Goal: Communication & Community: Answer question/provide support

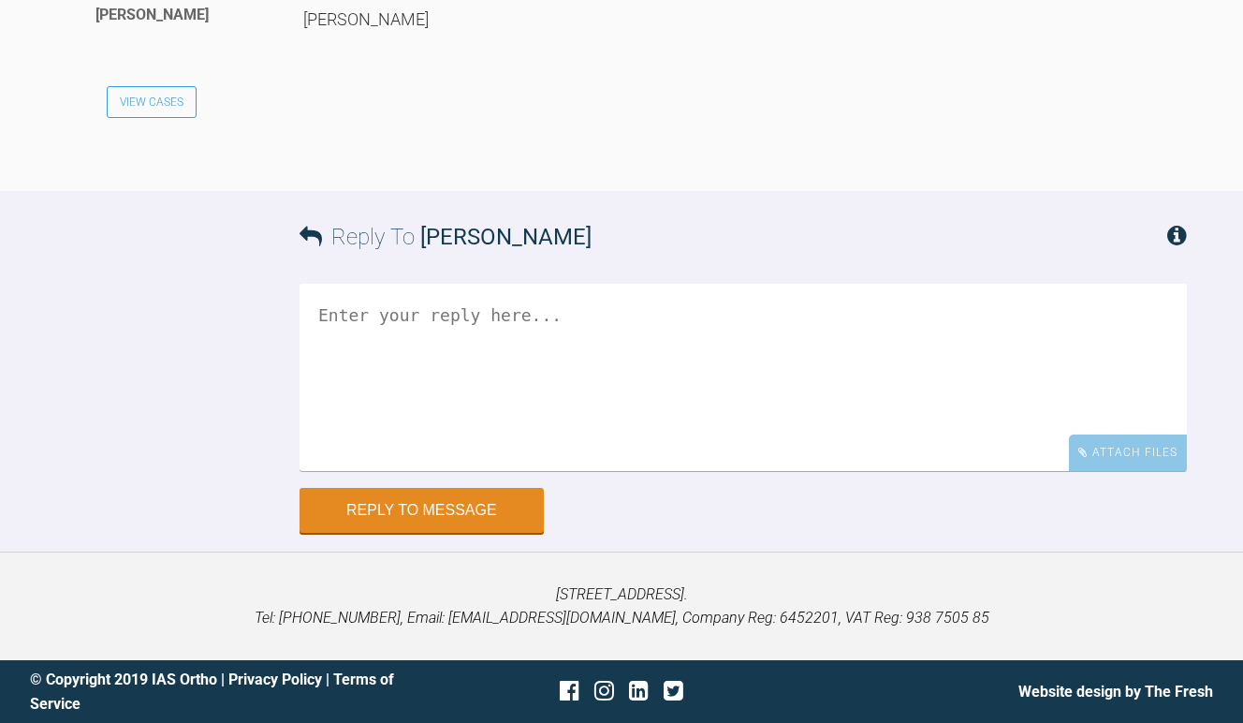
scroll to position [3990, 0]
click at [454, 471] on textarea at bounding box center [744, 377] width 888 height 187
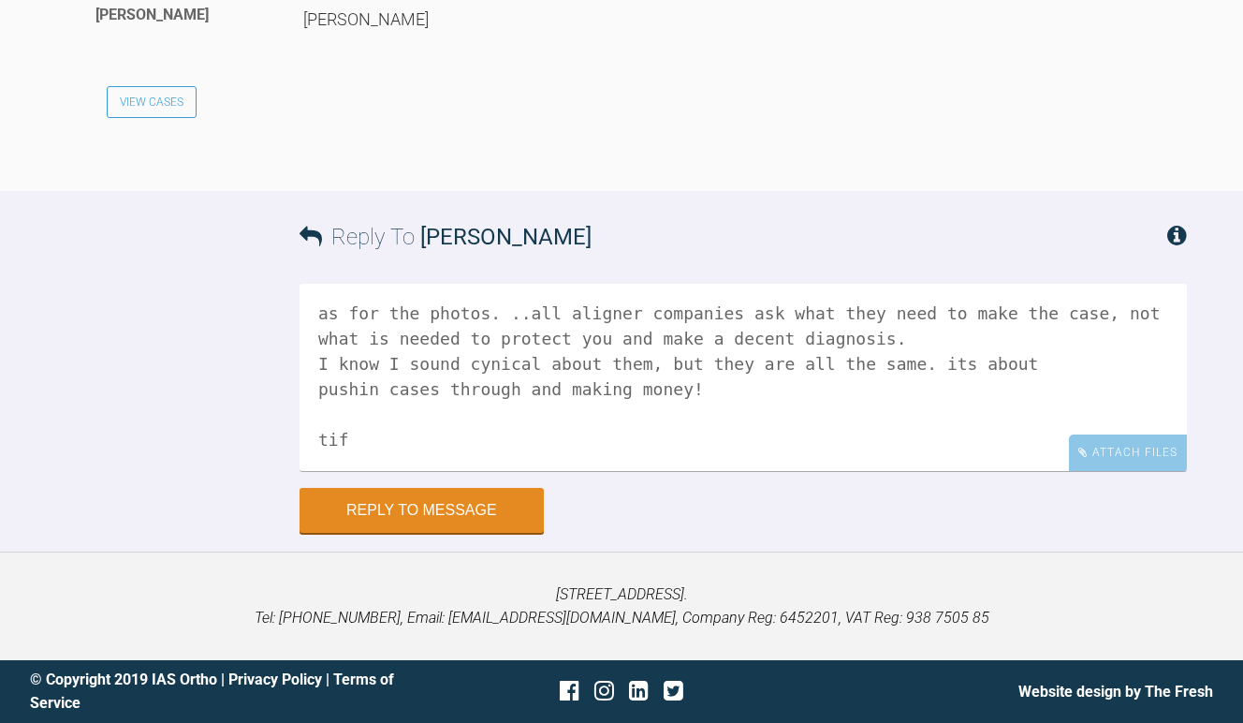
scroll to position [4034, 0]
click at [767, 471] on textarea "HI [PERSON_NAME] yep that plan looks better for staged IPR they are right in th…" at bounding box center [744, 377] width 888 height 187
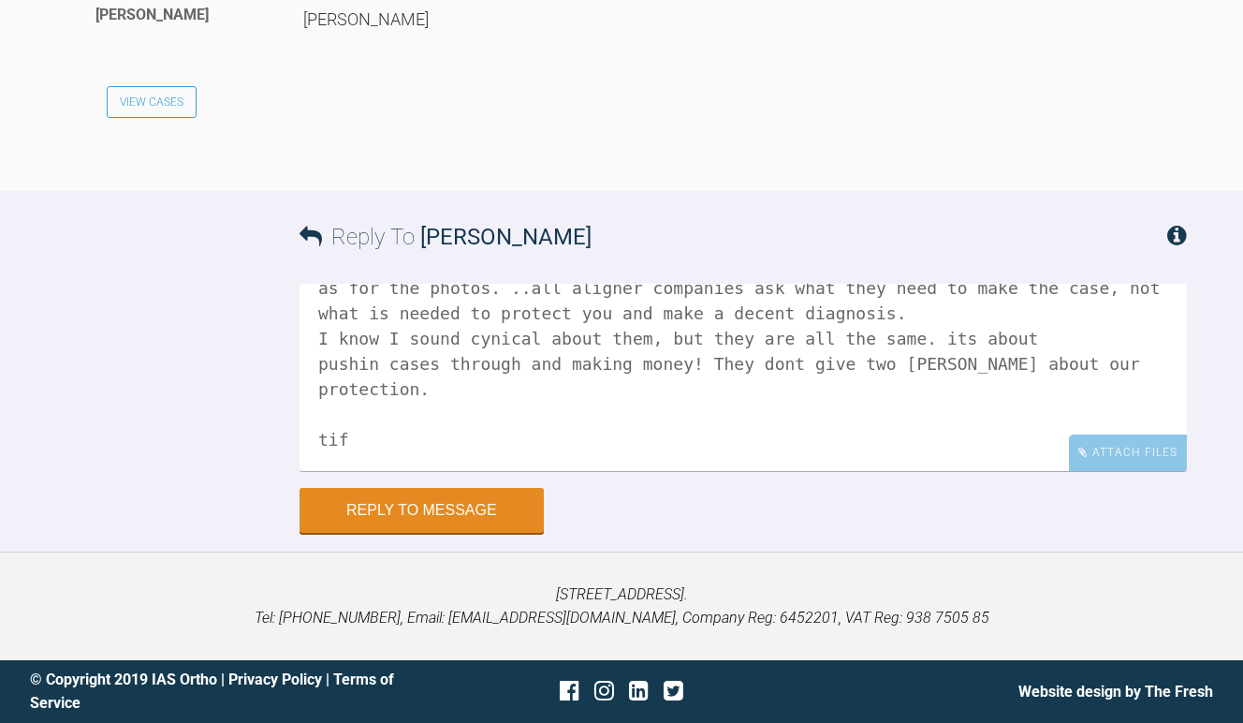
scroll to position [4065, 0]
type textarea "HI [PERSON_NAME] yep that plan looks better for staged IPR they are right in th…"
click at [451, 535] on button "Reply to Message" at bounding box center [422, 512] width 244 height 45
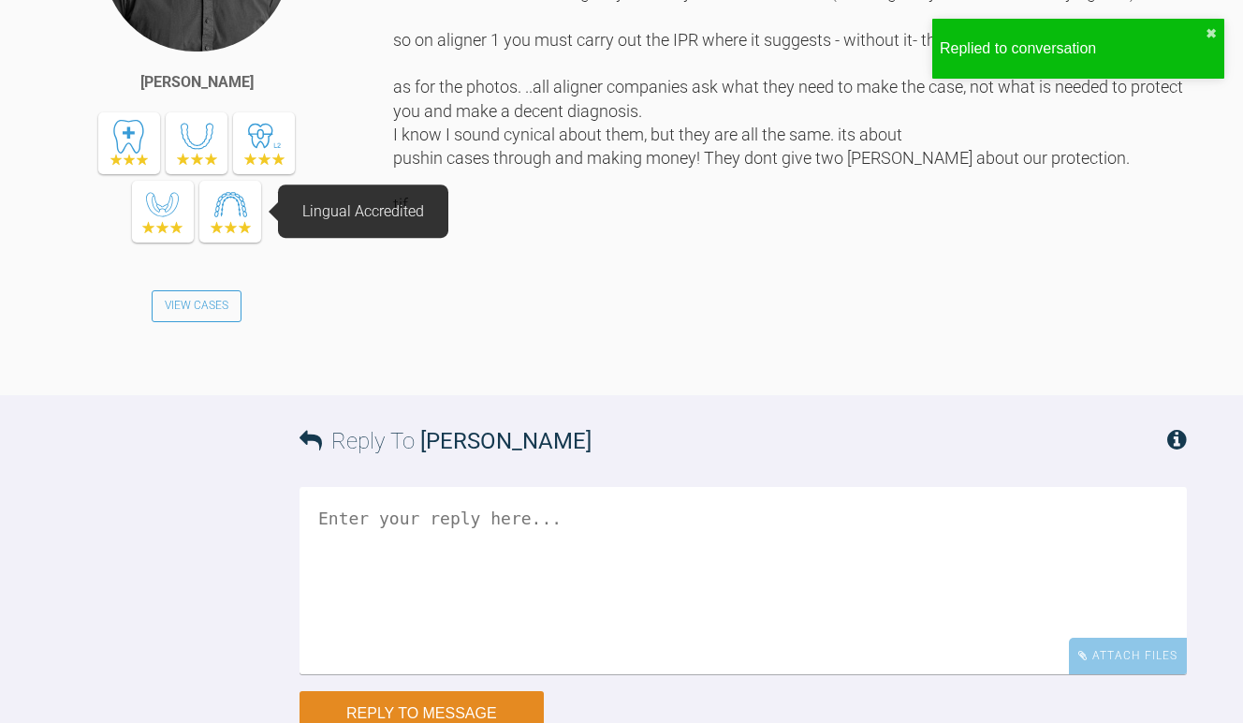
scroll to position [4479, 0]
